Goal: Find specific page/section: Find specific page/section

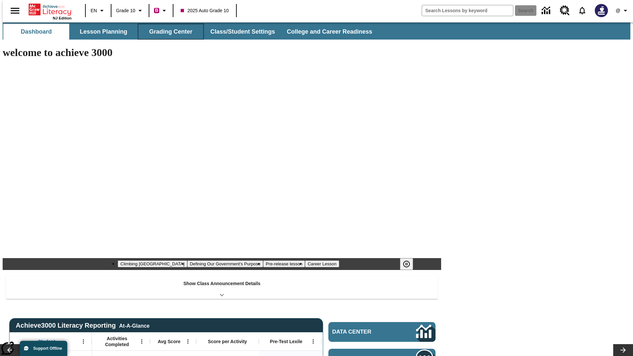
click at [168, 32] on button "Grading Center" at bounding box center [171, 32] width 66 height 16
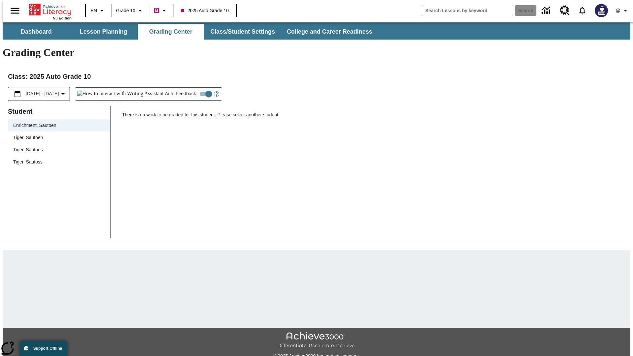
click at [57, 134] on span "Tiger, Sautoen" at bounding box center [59, 137] width 92 height 7
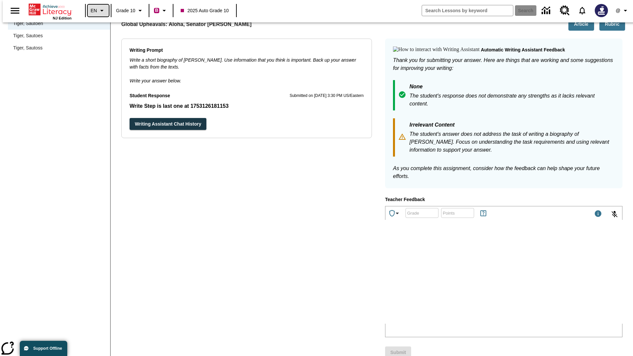
click at [98, 11] on icon "Language: EN, Select a language" at bounding box center [102, 11] width 8 height 8
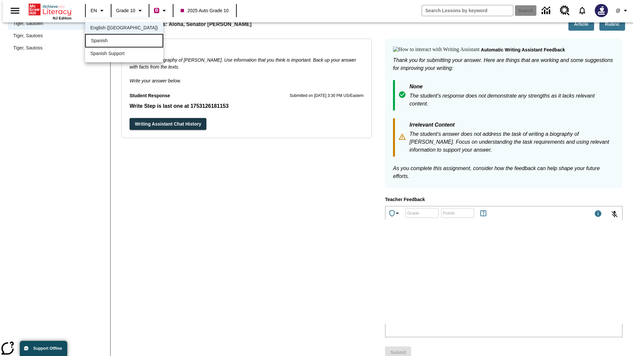
click at [110, 41] on div "Spanish" at bounding box center [124, 41] width 78 height 14
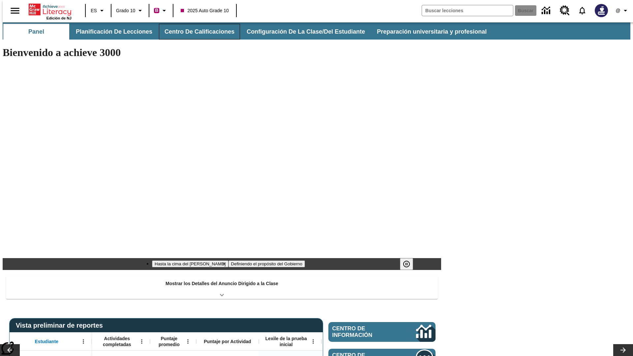
click at [194, 32] on button "Centro de calificaciones" at bounding box center [199, 32] width 81 height 16
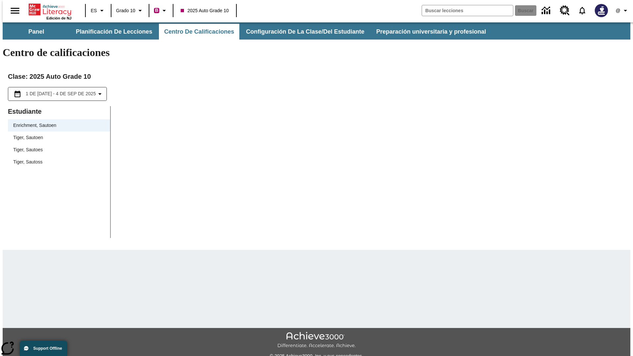
click at [57, 134] on span "Tiger, Sautoen" at bounding box center [59, 137] width 92 height 7
